Goal: Task Accomplishment & Management: Complete application form

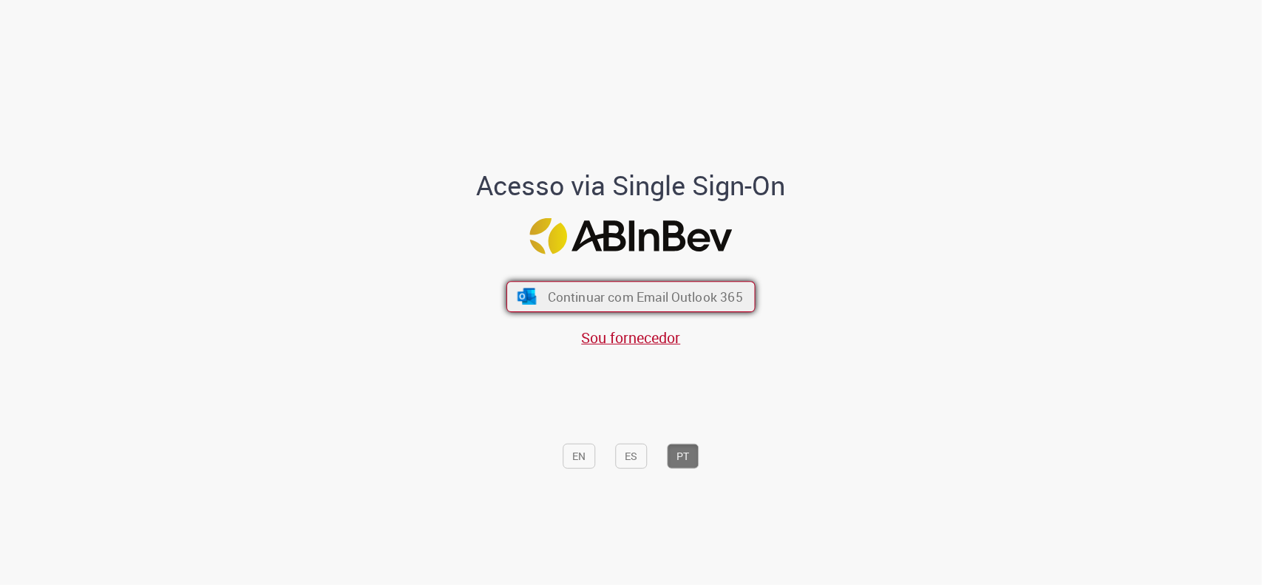
click at [611, 294] on span "Continuar com Email Outlook 365" at bounding box center [645, 296] width 195 height 17
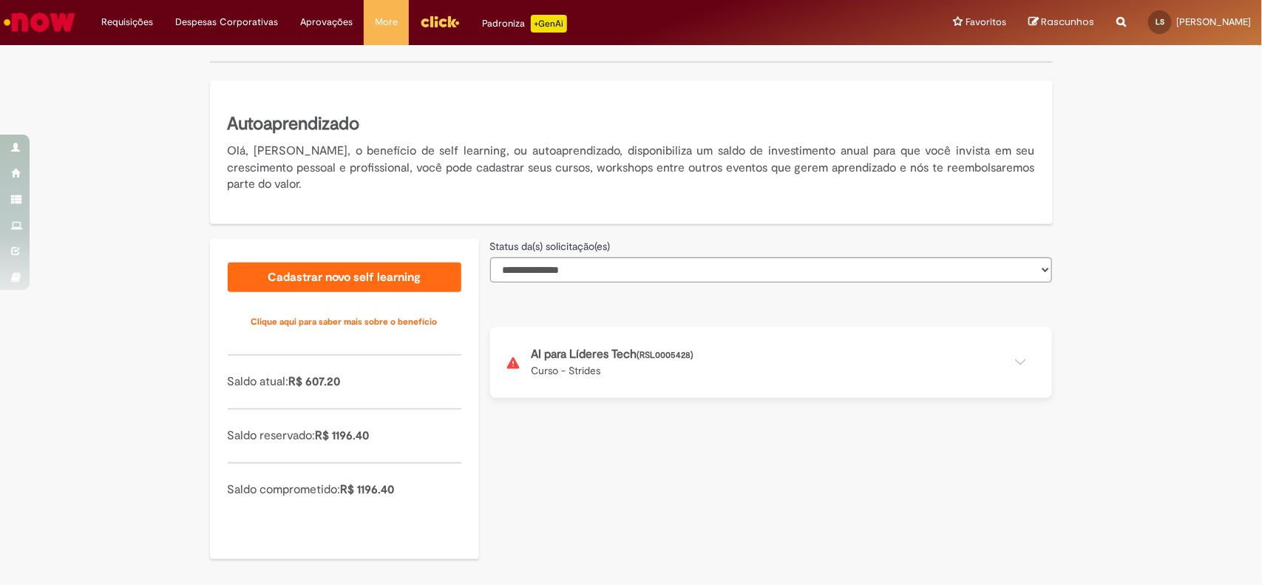
scroll to position [213, 0]
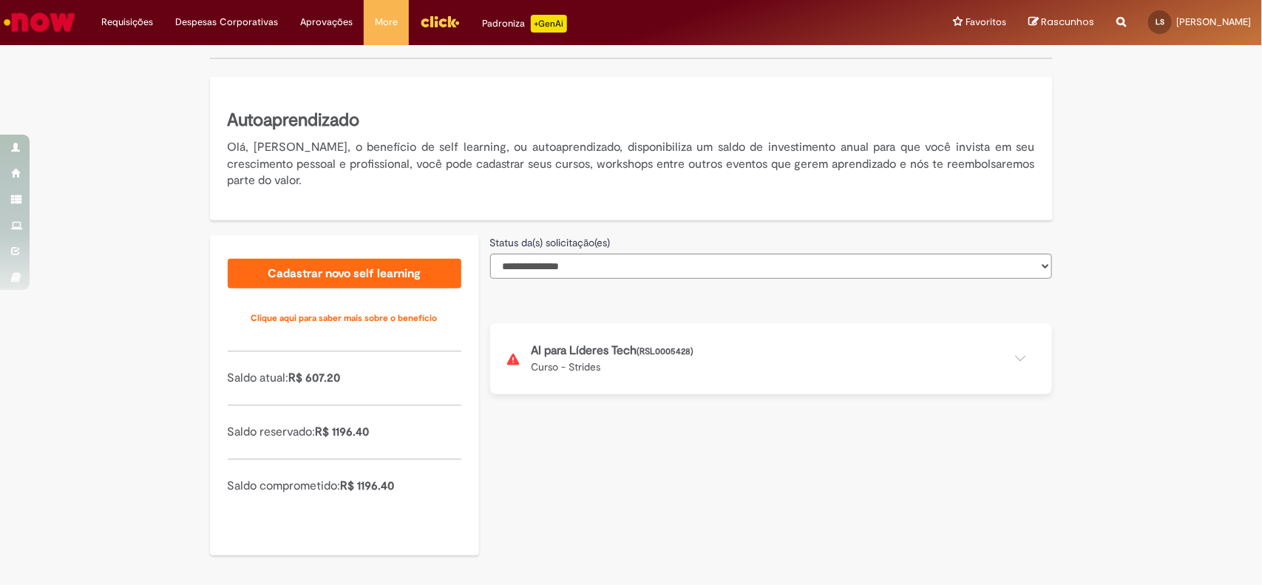
click at [837, 359] on button at bounding box center [771, 358] width 562 height 71
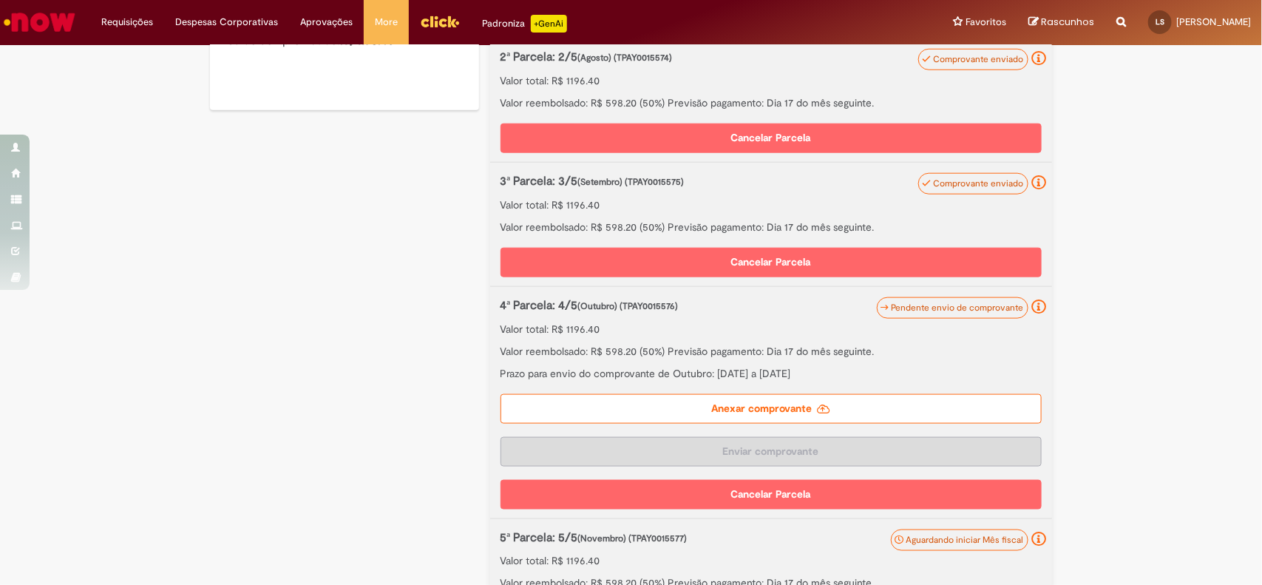
scroll to position [675, 0]
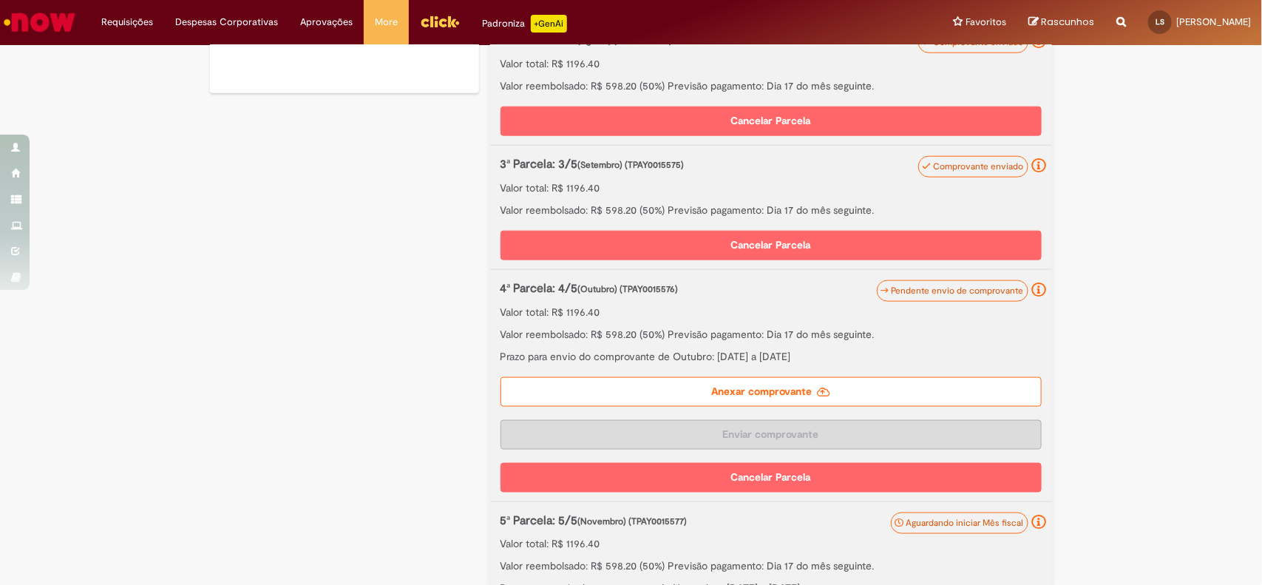
click at [817, 392] on icon at bounding box center [823, 392] width 13 height 10
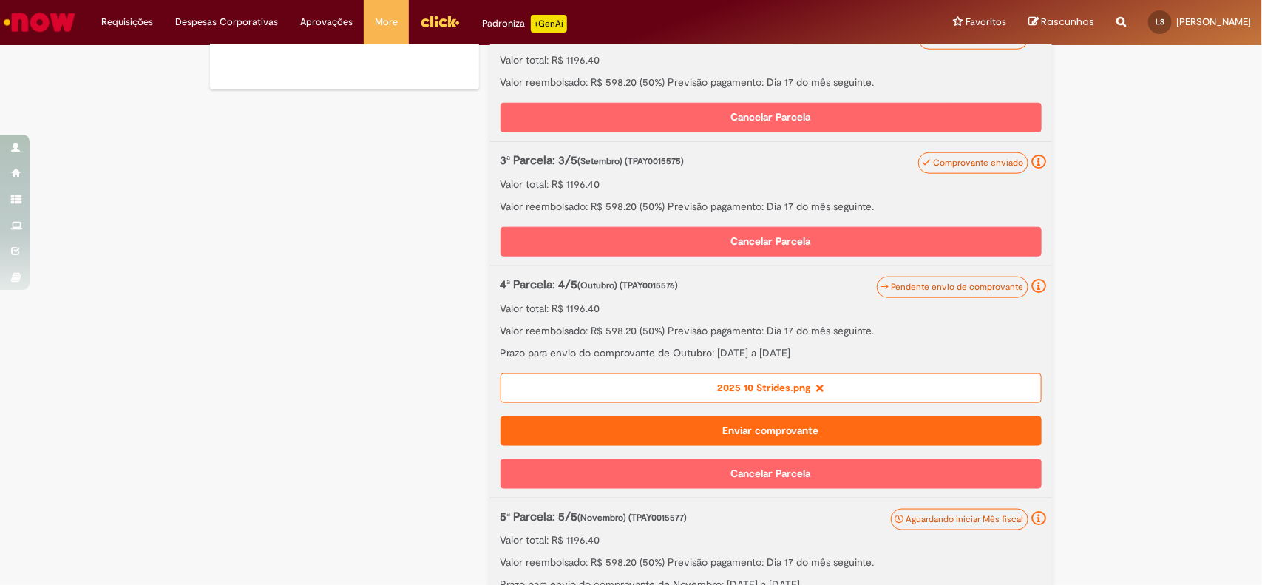
scroll to position [696, 0]
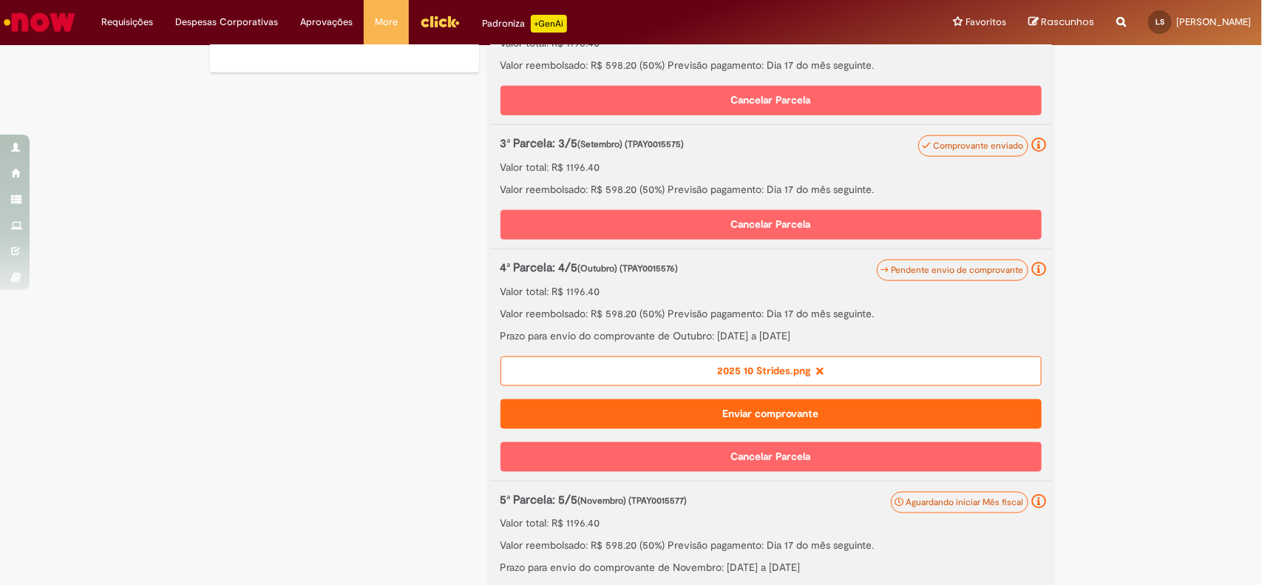
click at [810, 418] on button "Enviar comprovante" at bounding box center [771, 414] width 541 height 30
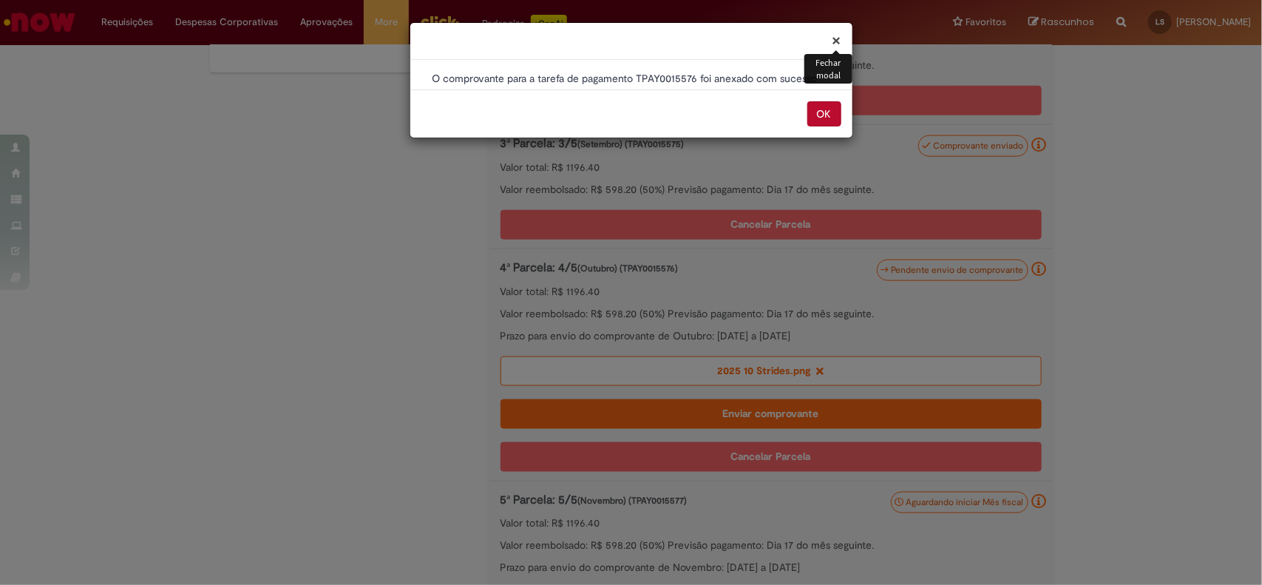
click at [832, 116] on button "OK" at bounding box center [824, 113] width 34 height 25
